Goal: Task Accomplishment & Management: Use online tool/utility

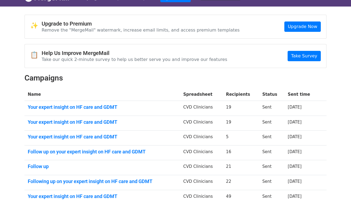
scroll to position [11, 0]
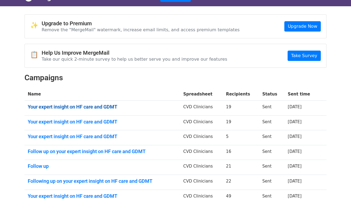
click at [96, 107] on link "Your expert insight on HF care and GDMT" at bounding box center [102, 107] width 149 height 6
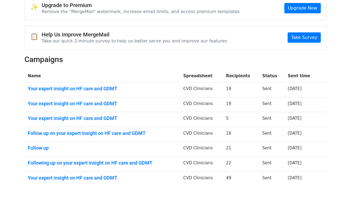
scroll to position [41, 0]
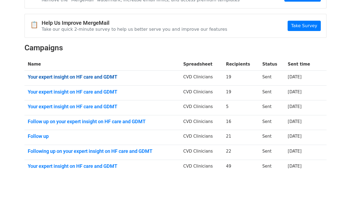
click at [111, 75] on link "Your expert insight on HF care and GDMT" at bounding box center [102, 77] width 149 height 6
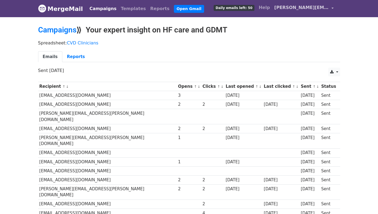
click at [316, 6] on span "[PERSON_NAME][EMAIL_ADDRESS][PERSON_NAME][DOMAIN_NAME]" at bounding box center [301, 7] width 54 height 7
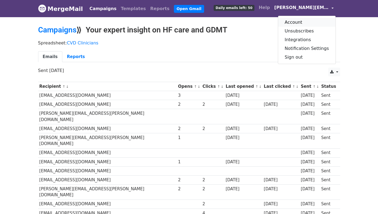
click at [312, 21] on link "Account" at bounding box center [306, 22] width 57 height 9
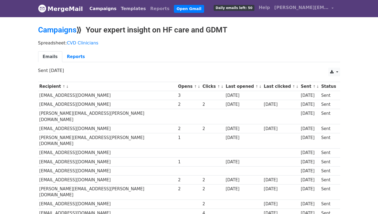
click at [121, 7] on link "Templates" at bounding box center [133, 8] width 29 height 11
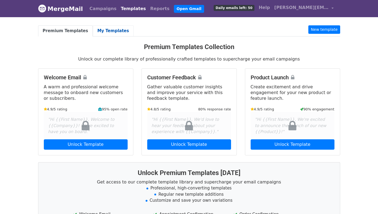
click at [99, 29] on link "My Templates" at bounding box center [113, 30] width 41 height 11
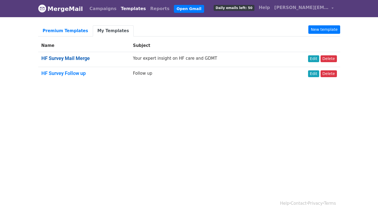
click at [74, 58] on link "HF Survey Mail Merge" at bounding box center [65, 58] width 48 height 6
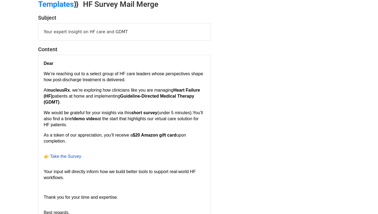
scroll to position [37, 0]
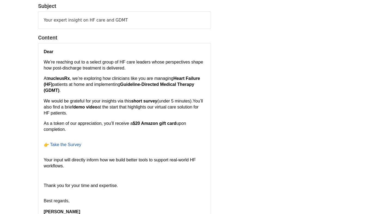
click at [64, 145] on span "Take the Survey" at bounding box center [65, 144] width 31 height 5
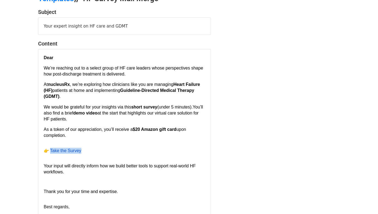
scroll to position [0, 0]
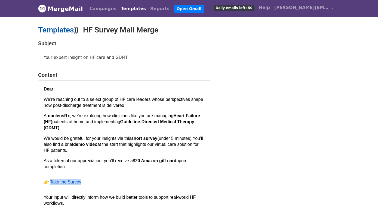
click at [67, 29] on link "Templates" at bounding box center [56, 29] width 36 height 9
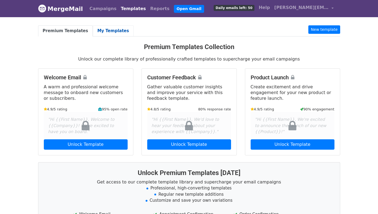
click at [96, 33] on link "My Templates" at bounding box center [113, 30] width 41 height 11
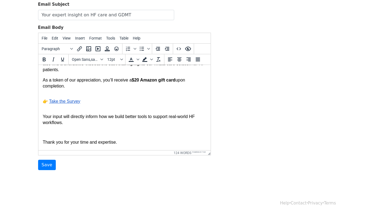
scroll to position [74, 0]
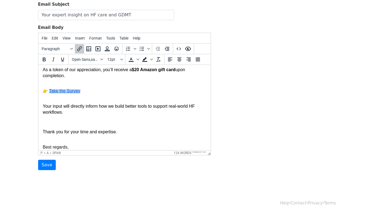
drag, startPoint x: 80, startPoint y: 94, endPoint x: 49, endPoint y: 93, distance: 31.0
click at [49, 93] on p "Take the Survey﻿" at bounding box center [124, 91] width 164 height 6
click at [80, 50] on icon "Insert/edit link" at bounding box center [79, 48] width 7 height 7
select select "_blank"
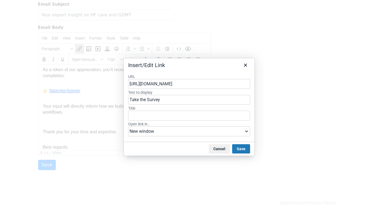
drag, startPoint x: 191, startPoint y: 83, endPoint x: 116, endPoint y: 84, distance: 74.8
click at [116, 84] on div "Insert/Edit Link URL [URL][DOMAIN_NAME] Text to display Take the Survey Title O…" at bounding box center [189, 107] width 378 height 214
click at [243, 68] on button "Close" at bounding box center [245, 64] width 9 height 9
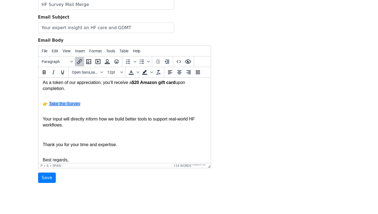
scroll to position [0, 0]
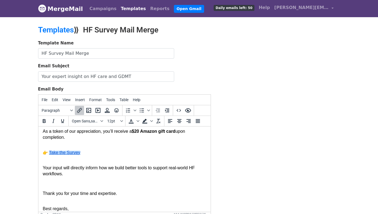
click at [73, 10] on link "MergeMail" at bounding box center [60, 8] width 45 height 11
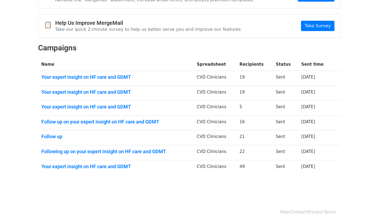
scroll to position [47, 0]
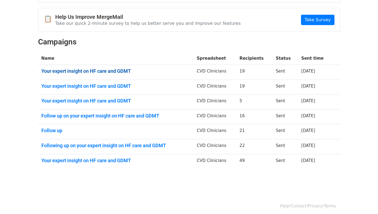
click at [111, 69] on link "Your expert insight on HF care and GDMT" at bounding box center [115, 71] width 149 height 6
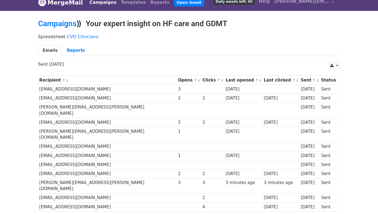
scroll to position [3, 0]
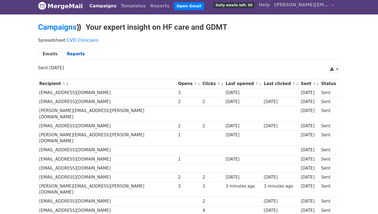
click at [73, 54] on link "Reports" at bounding box center [75, 53] width 27 height 11
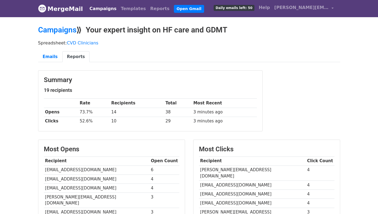
click at [68, 10] on link "MergeMail" at bounding box center [60, 8] width 45 height 11
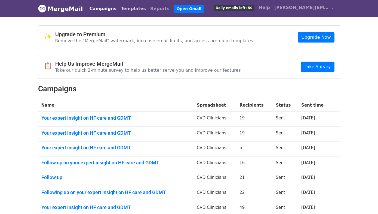
click at [122, 7] on link "Templates" at bounding box center [133, 8] width 29 height 11
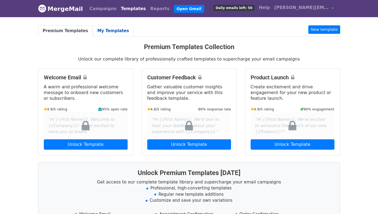
click at [107, 33] on link "My Templates" at bounding box center [113, 30] width 41 height 11
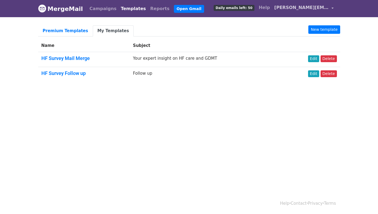
click at [324, 9] on span "[PERSON_NAME][EMAIL_ADDRESS][PERSON_NAME][DOMAIN_NAME]" at bounding box center [301, 7] width 54 height 7
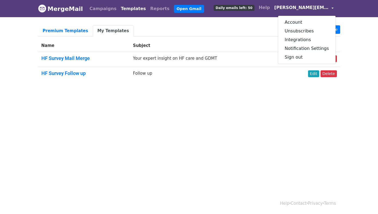
click at [249, 143] on html "MergeMail Campaigns Templates Reports Open Gmail Daily emails left: 50 Help moh…" at bounding box center [189, 107] width 378 height 214
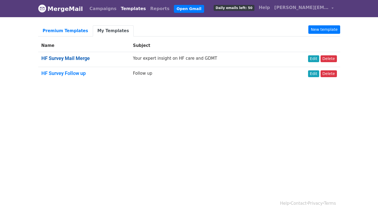
click at [70, 58] on link "HF Survey Mail Merge" at bounding box center [65, 58] width 48 height 6
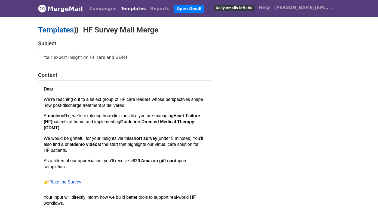
click at [70, 30] on link "Templates" at bounding box center [56, 29] width 36 height 9
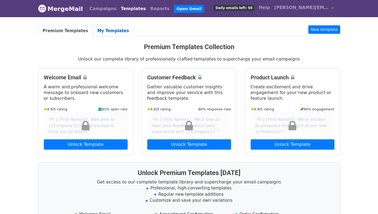
click at [105, 32] on link "My Templates" at bounding box center [113, 30] width 41 height 11
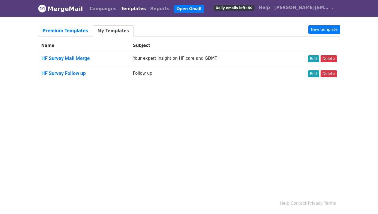
click at [293, 16] on nav "MergeMail Campaigns Templates Reports Open Gmail Daily emails left: 50 Help [PE…" at bounding box center [189, 8] width 302 height 17
click at [299, 10] on span "[PERSON_NAME][EMAIL_ADDRESS][PERSON_NAME][DOMAIN_NAME]" at bounding box center [301, 7] width 54 height 7
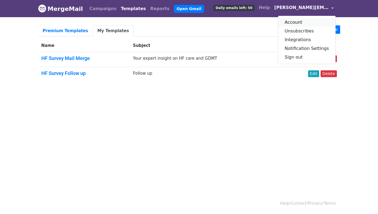
click at [302, 22] on link "Account" at bounding box center [306, 22] width 57 height 9
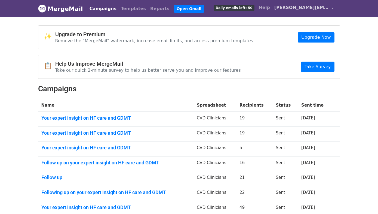
click at [312, 9] on span "[PERSON_NAME][EMAIL_ADDRESS][PERSON_NAME][DOMAIN_NAME]" at bounding box center [301, 7] width 54 height 7
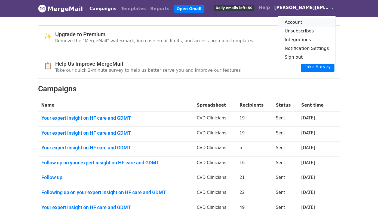
click at [316, 21] on link "Account" at bounding box center [306, 22] width 57 height 9
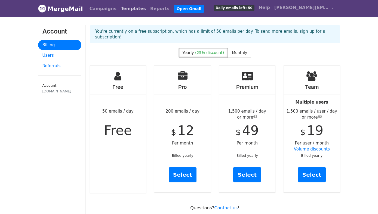
click at [119, 13] on link "Templates" at bounding box center [133, 8] width 29 height 11
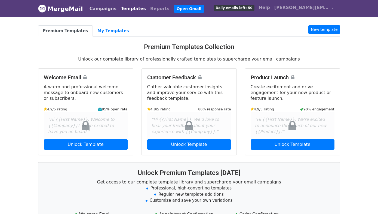
click at [91, 12] on link "Campaigns" at bounding box center [102, 8] width 31 height 11
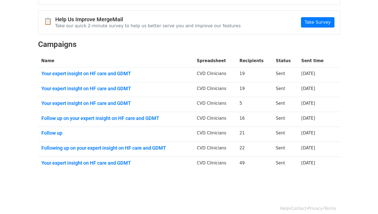
scroll to position [50, 0]
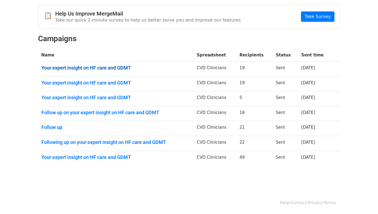
click at [121, 69] on link "Your expert insight on HF care and GDMT" at bounding box center [115, 68] width 149 height 6
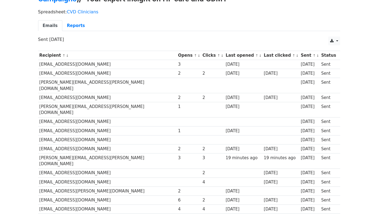
scroll to position [39, 0]
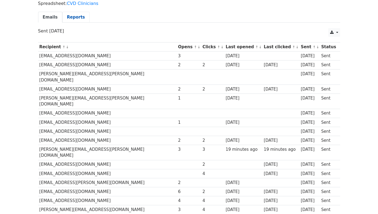
click at [73, 17] on link "Reports" at bounding box center [75, 17] width 27 height 11
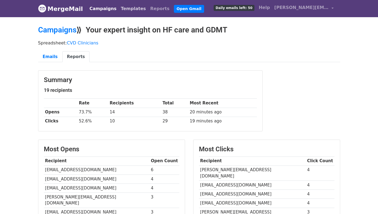
click at [124, 9] on link "Templates" at bounding box center [133, 8] width 29 height 11
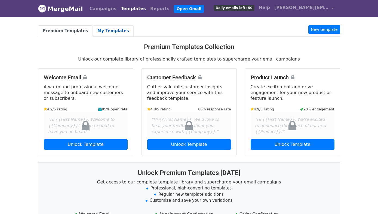
click at [106, 31] on link "My Templates" at bounding box center [113, 30] width 41 height 11
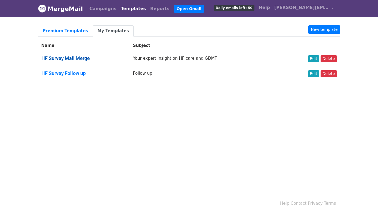
click at [85, 57] on link "HF Survey Mail Merge" at bounding box center [65, 58] width 48 height 6
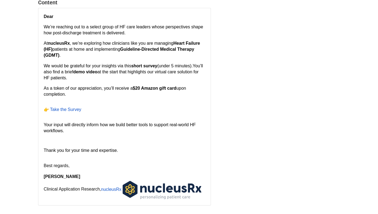
scroll to position [65, 0]
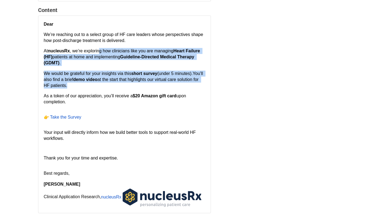
drag, startPoint x: 103, startPoint y: 60, endPoint x: 122, endPoint y: 89, distance: 34.7
click at [122, 89] on div "Dear We’re reaching out to a select group of HF care leaders whose perspectives…" at bounding box center [124, 114] width 161 height 186
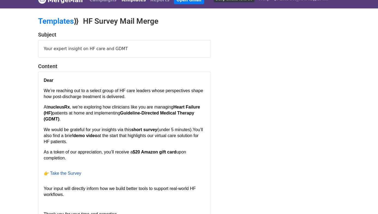
scroll to position [0, 0]
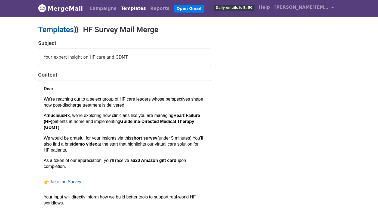
click at [53, 26] on link "Templates" at bounding box center [56, 29] width 36 height 9
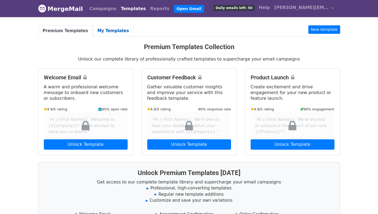
click at [117, 33] on link "My Templates" at bounding box center [113, 30] width 41 height 11
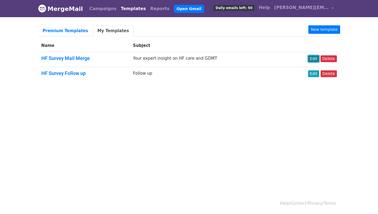
click at [318, 60] on link "Edit" at bounding box center [313, 58] width 11 height 7
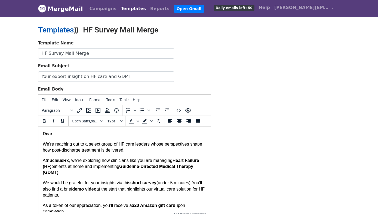
click at [59, 29] on link "Templates" at bounding box center [56, 29] width 36 height 9
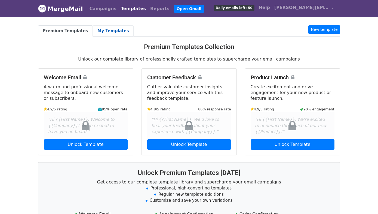
click at [104, 30] on link "My Templates" at bounding box center [113, 30] width 41 height 11
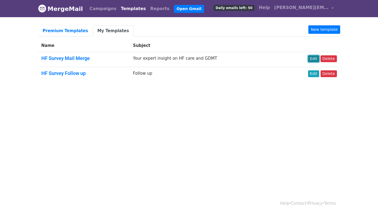
click at [312, 58] on link "Edit" at bounding box center [313, 58] width 11 height 7
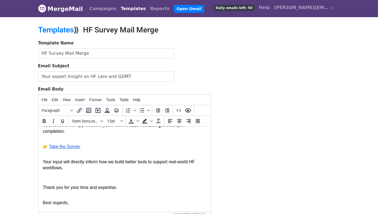
scroll to position [66, 0]
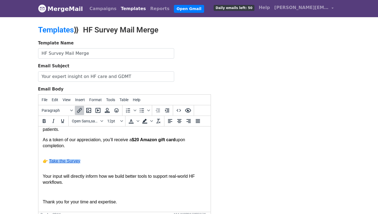
drag, startPoint x: 80, startPoint y: 162, endPoint x: 49, endPoint y: 162, distance: 31.0
click at [50, 162] on p "Take the Survey﻿" at bounding box center [124, 161] width 164 height 6
click at [79, 110] on icon "Insert/edit link" at bounding box center [79, 110] width 7 height 7
select select "_blank"
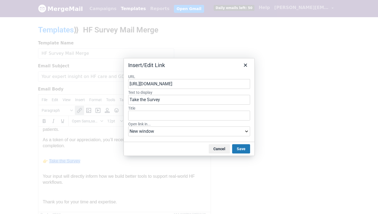
click at [193, 82] on input "https://tinyurl.com/nucleusRx" at bounding box center [189, 84] width 122 height 10
copy span "Take the Survey﻿"
click at [244, 64] on icon "Close" at bounding box center [245, 65] width 7 height 7
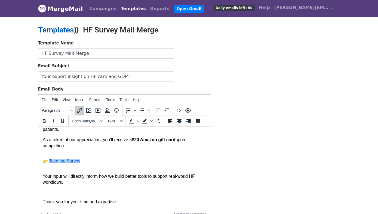
click at [46, 32] on link "Templates" at bounding box center [56, 29] width 36 height 9
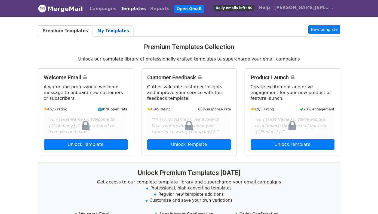
click at [101, 27] on link "My Templates" at bounding box center [113, 30] width 41 height 11
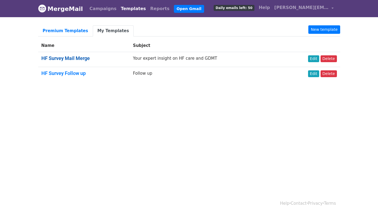
click at [61, 58] on link "HF Survey Mail Merge" at bounding box center [65, 58] width 48 height 6
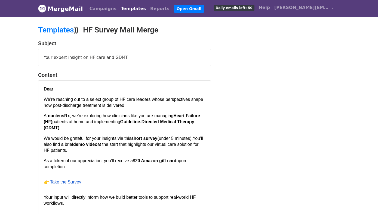
click at [139, 148] on p "We would be grateful for your insights via this short survey (under 5 minutes).…" at bounding box center [124, 144] width 161 height 18
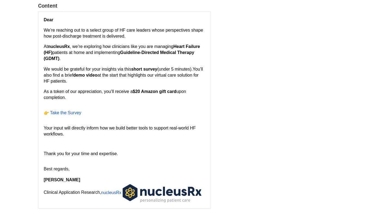
scroll to position [65, 0]
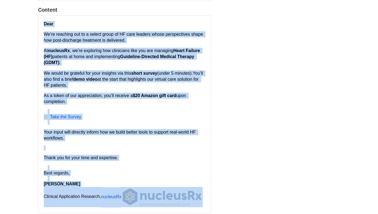
drag, startPoint x: 44, startPoint y: 23, endPoint x: 198, endPoint y: 206, distance: 239.3
click at [198, 206] on div "Dear We’re reaching out to a select group of HF care leaders whose perspectives…" at bounding box center [124, 114] width 161 height 186
copy div "Dear We’re reaching out to a select group of HF care leaders whose perspectives…"
click at [204, 75] on p "We would be grateful for your insights via this short survey (under 5 minutes).…" at bounding box center [124, 79] width 161 height 18
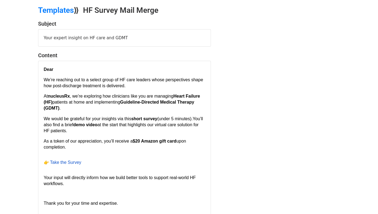
scroll to position [0, 0]
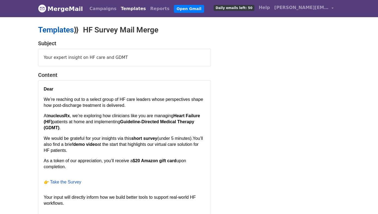
click at [70, 28] on link "Templates" at bounding box center [56, 29] width 36 height 9
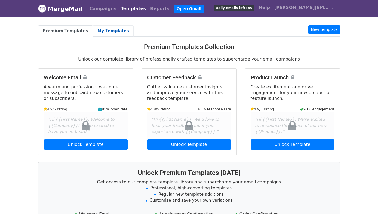
click at [105, 28] on link "My Templates" at bounding box center [113, 30] width 41 height 11
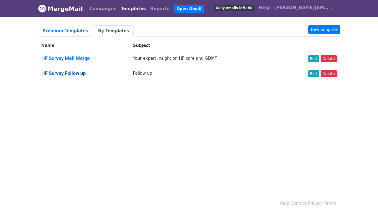
click at [71, 72] on link "HF Survey Follow up" at bounding box center [63, 73] width 44 height 6
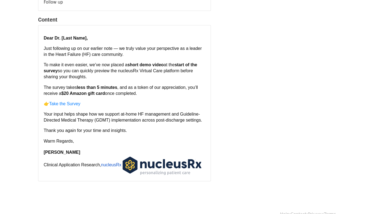
scroll to position [64, 0]
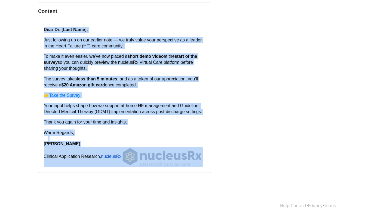
drag, startPoint x: 43, startPoint y: 28, endPoint x: 212, endPoint y: 171, distance: 221.4
click at [212, 171] on div "Subject Follow up Content Dear Dr. [Last Name], Just following up on our earlie…" at bounding box center [124, 74] width 181 height 196
copy div "Dear Dr. [Last Name], Just following up on our earlier note — we truly value yo…"
